Goal: Find specific page/section: Find specific page/section

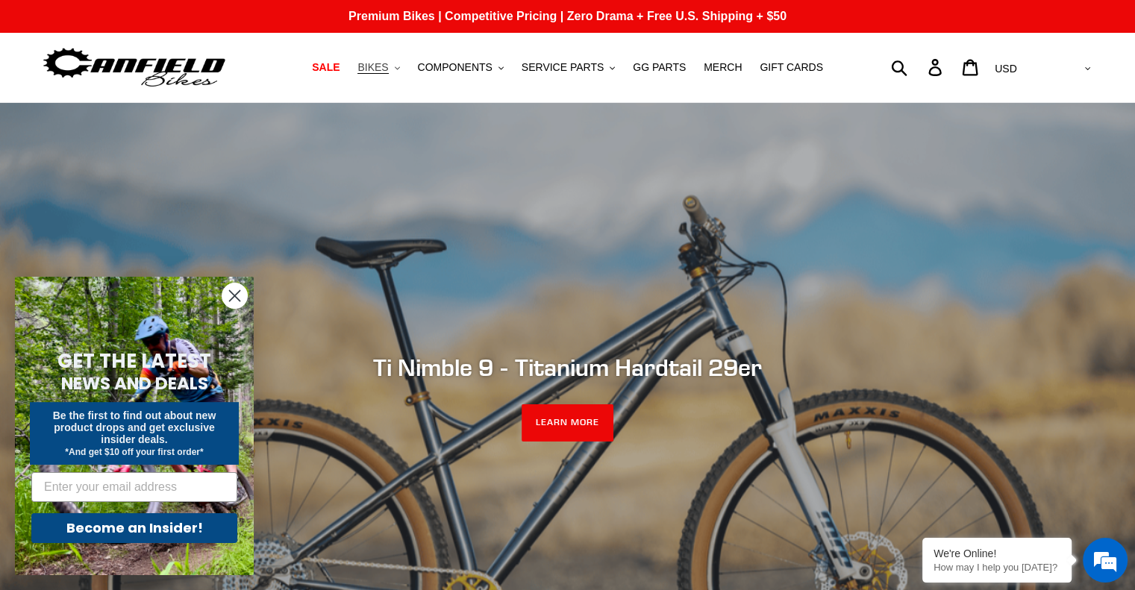
click at [407, 73] on button "BIKES .cls-1{fill:#231f20}" at bounding box center [378, 67] width 57 height 20
click at [601, 69] on button "SERVICE PARTS .cls-1{fill:#231f20}" at bounding box center [568, 67] width 108 height 20
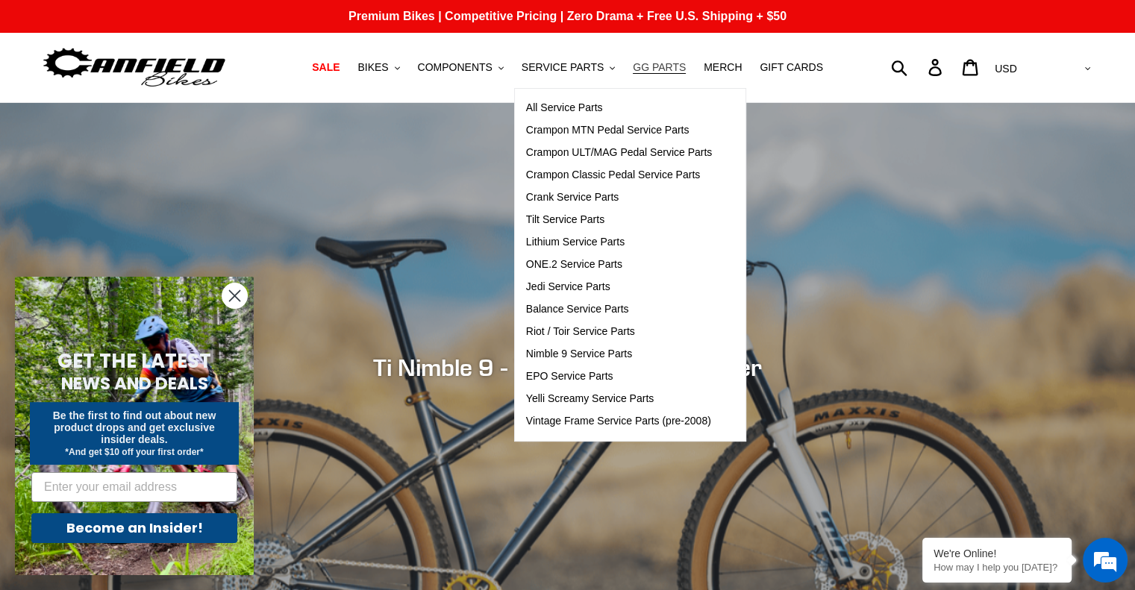
click at [651, 63] on span "GG PARTS" at bounding box center [659, 67] width 53 height 13
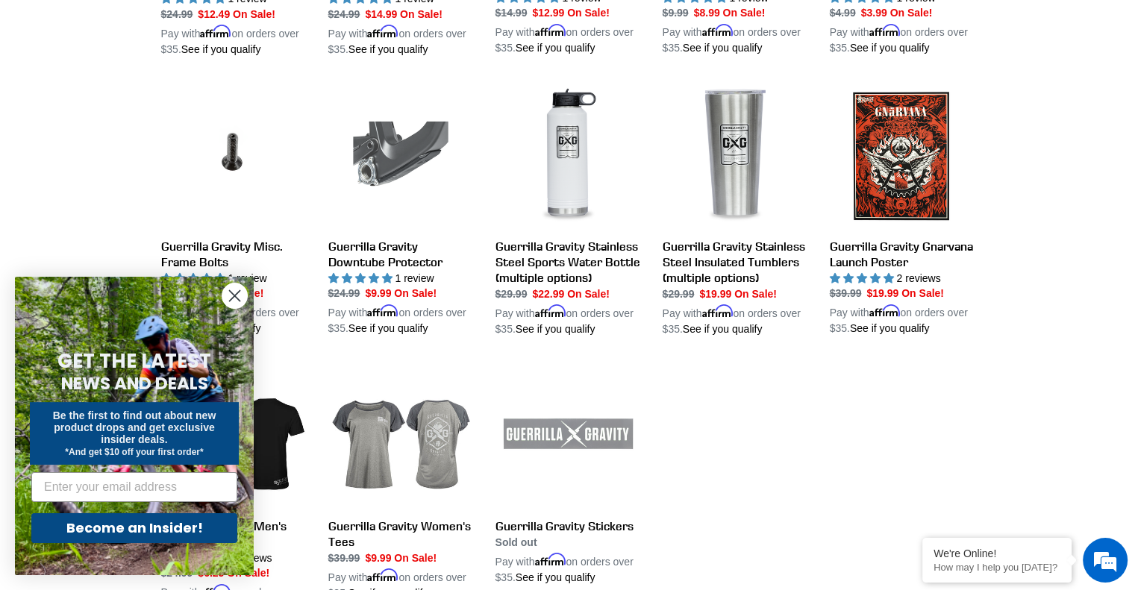
scroll to position [1370, 0]
click at [238, 298] on circle "Close dialog" at bounding box center [234, 295] width 25 height 25
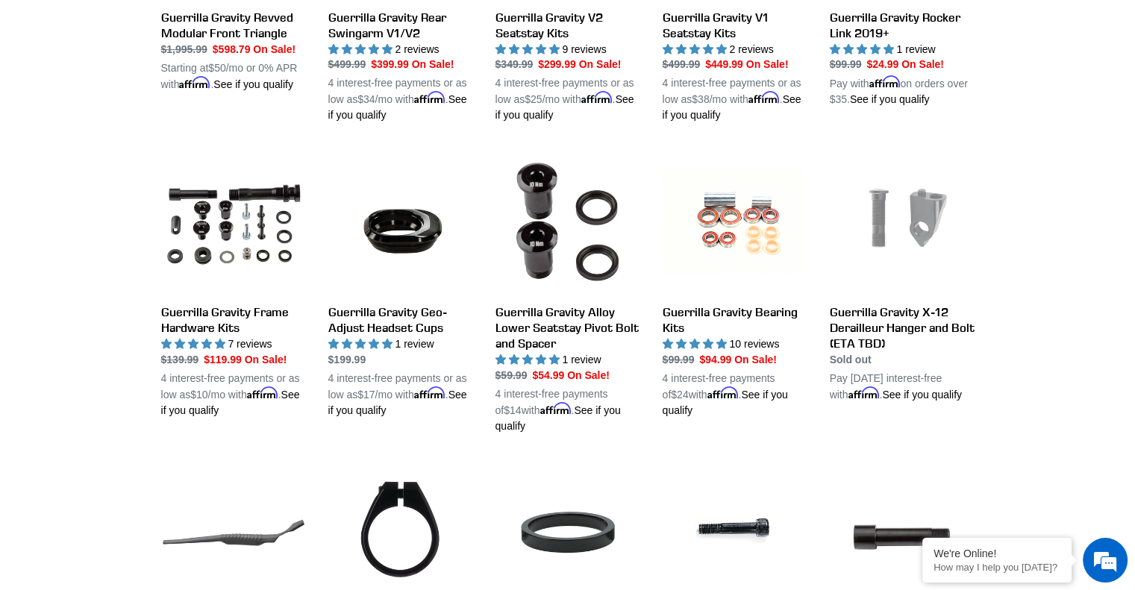
scroll to position [758, 0]
